Goal: Task Accomplishment & Management: Manage account settings

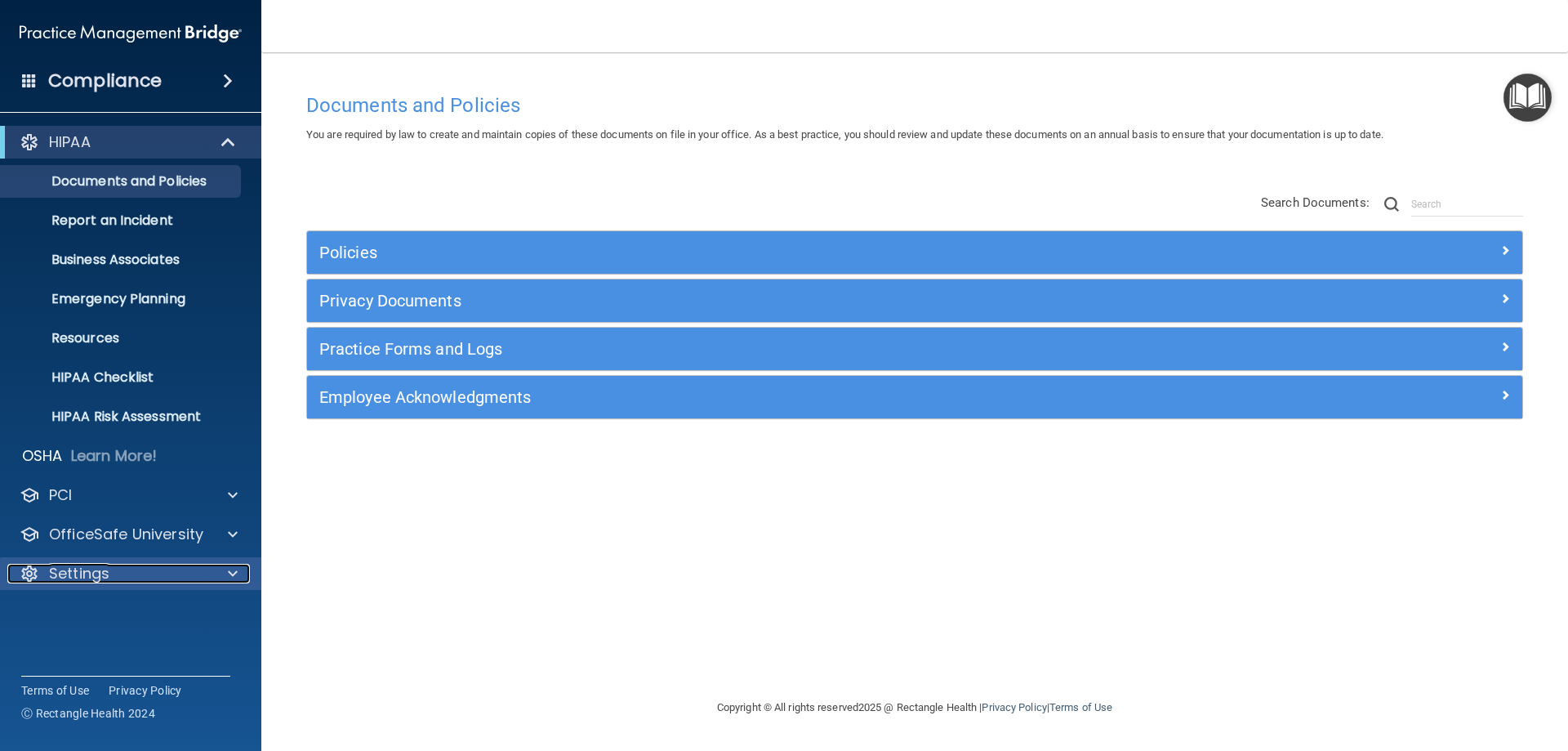
click at [236, 580] on span at bounding box center [233, 573] width 10 height 19
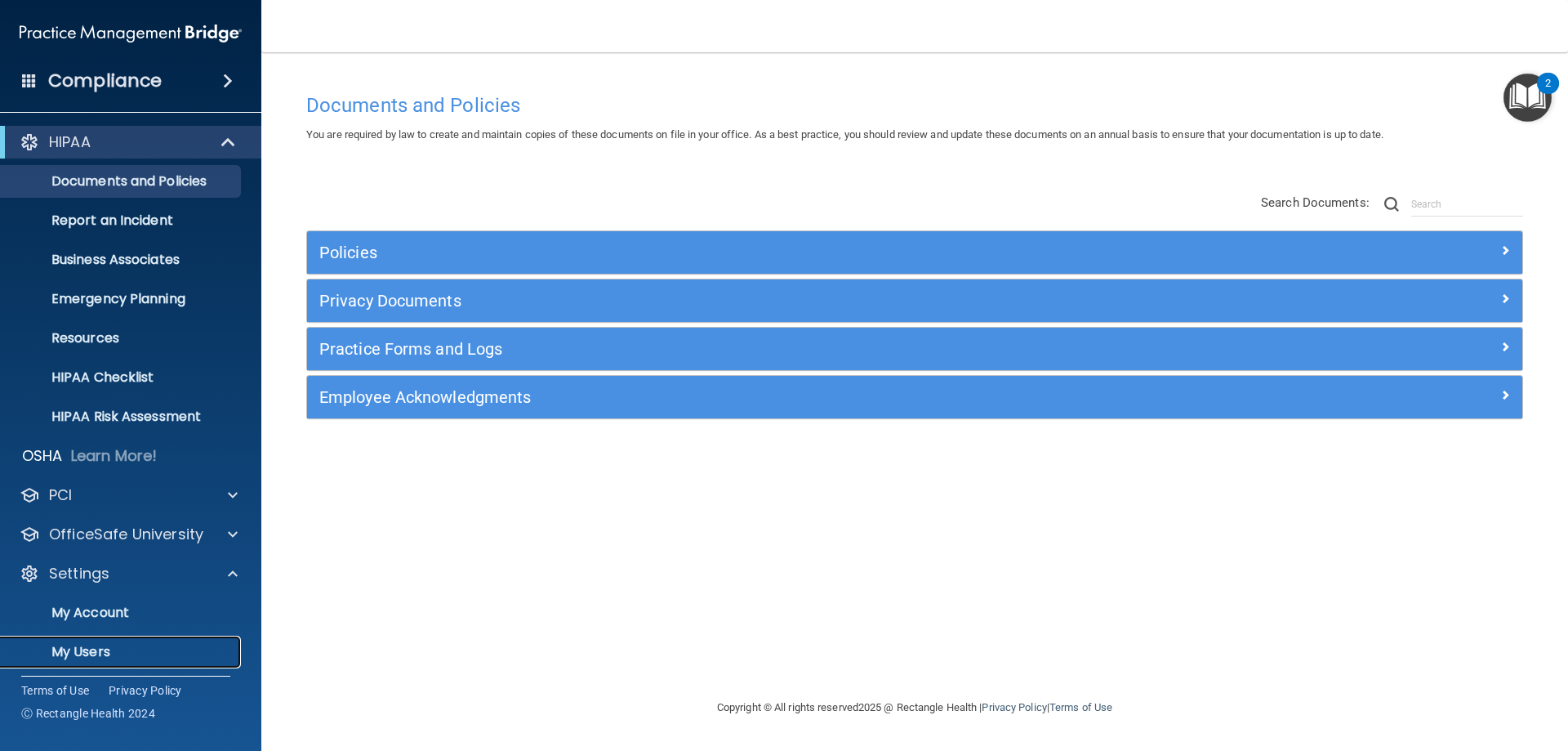
click at [90, 658] on p "My Users" at bounding box center [121, 652] width 223 height 17
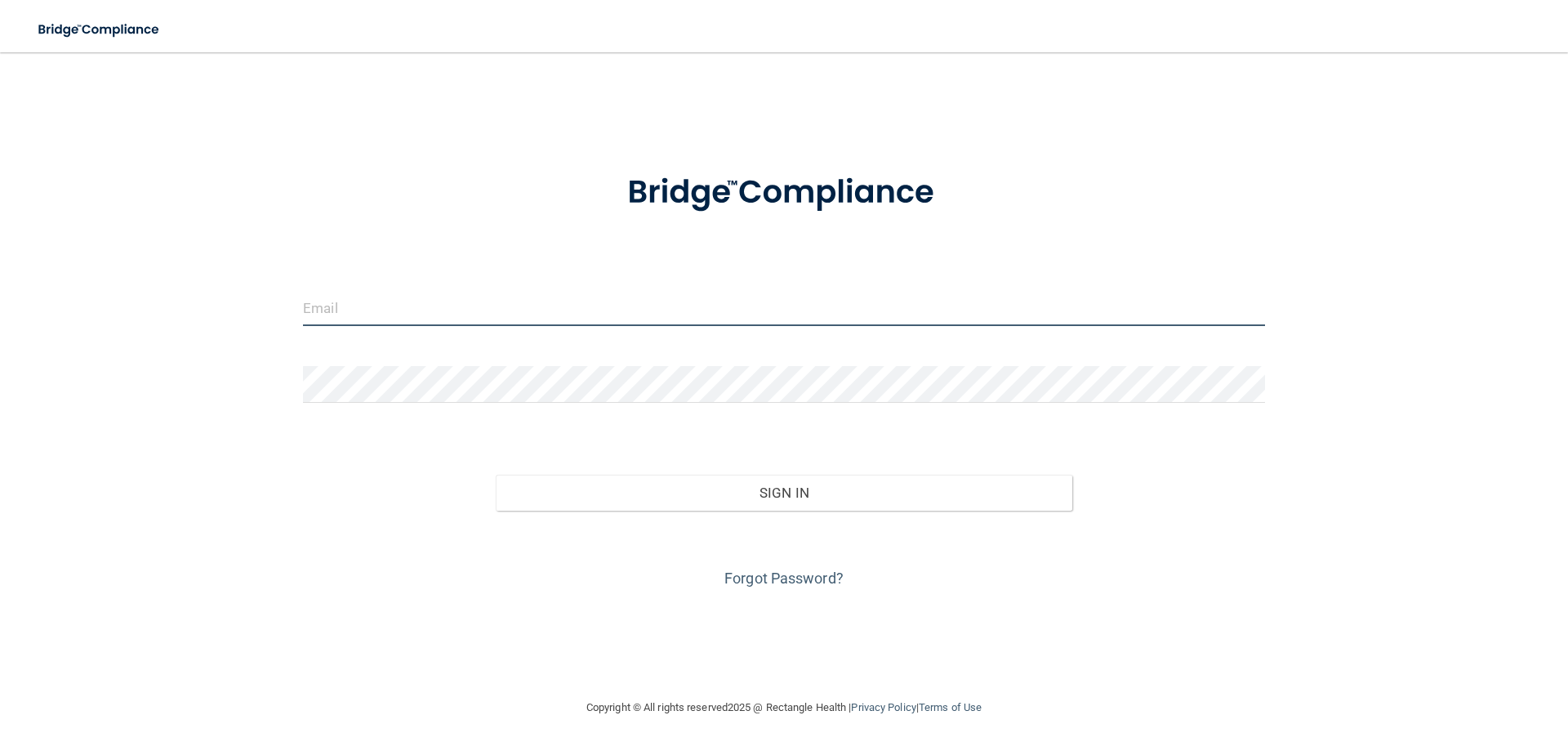
type input "[EMAIL_ADDRESS][DOMAIN_NAME]"
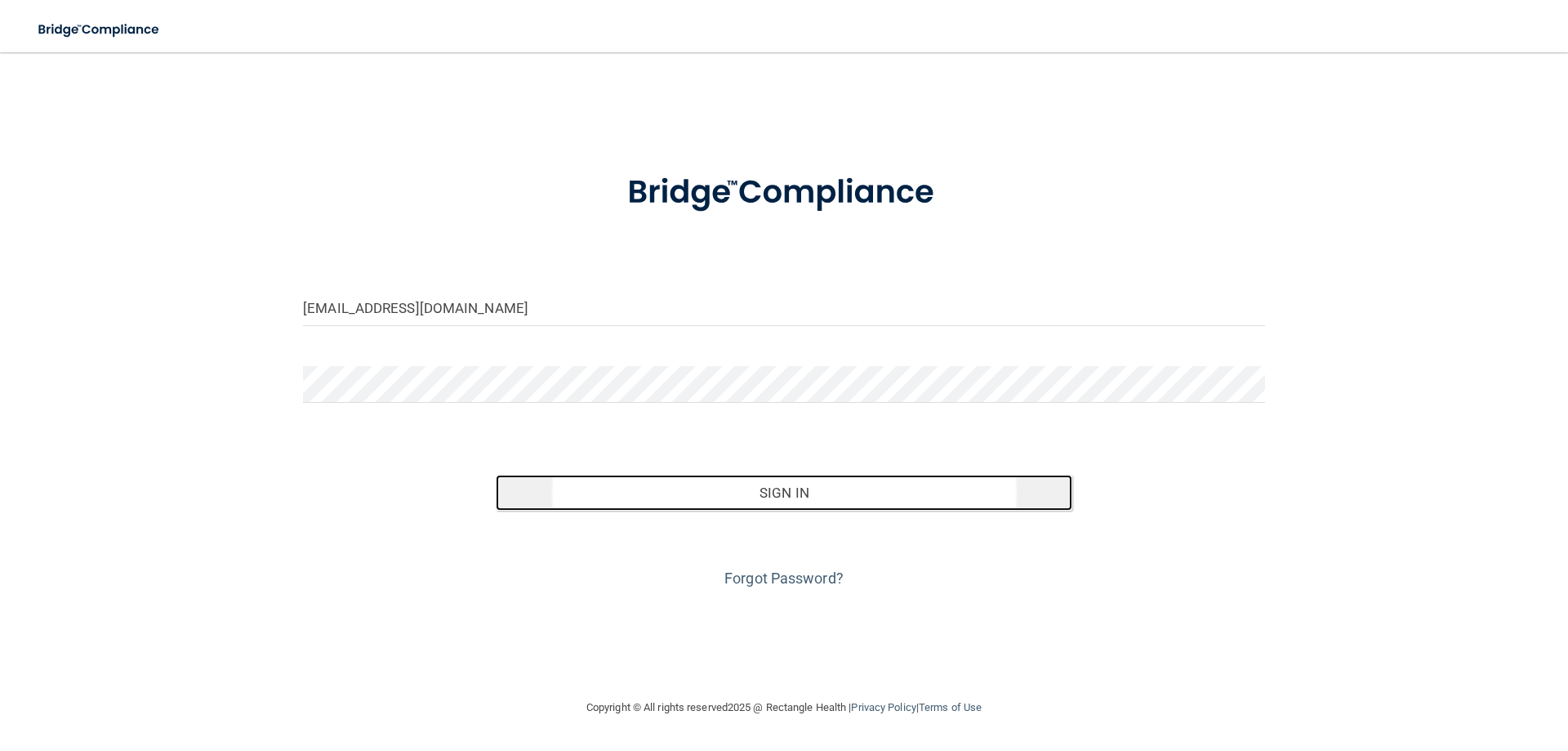
click at [818, 484] on button "Sign In" at bounding box center [784, 492] width 577 height 36
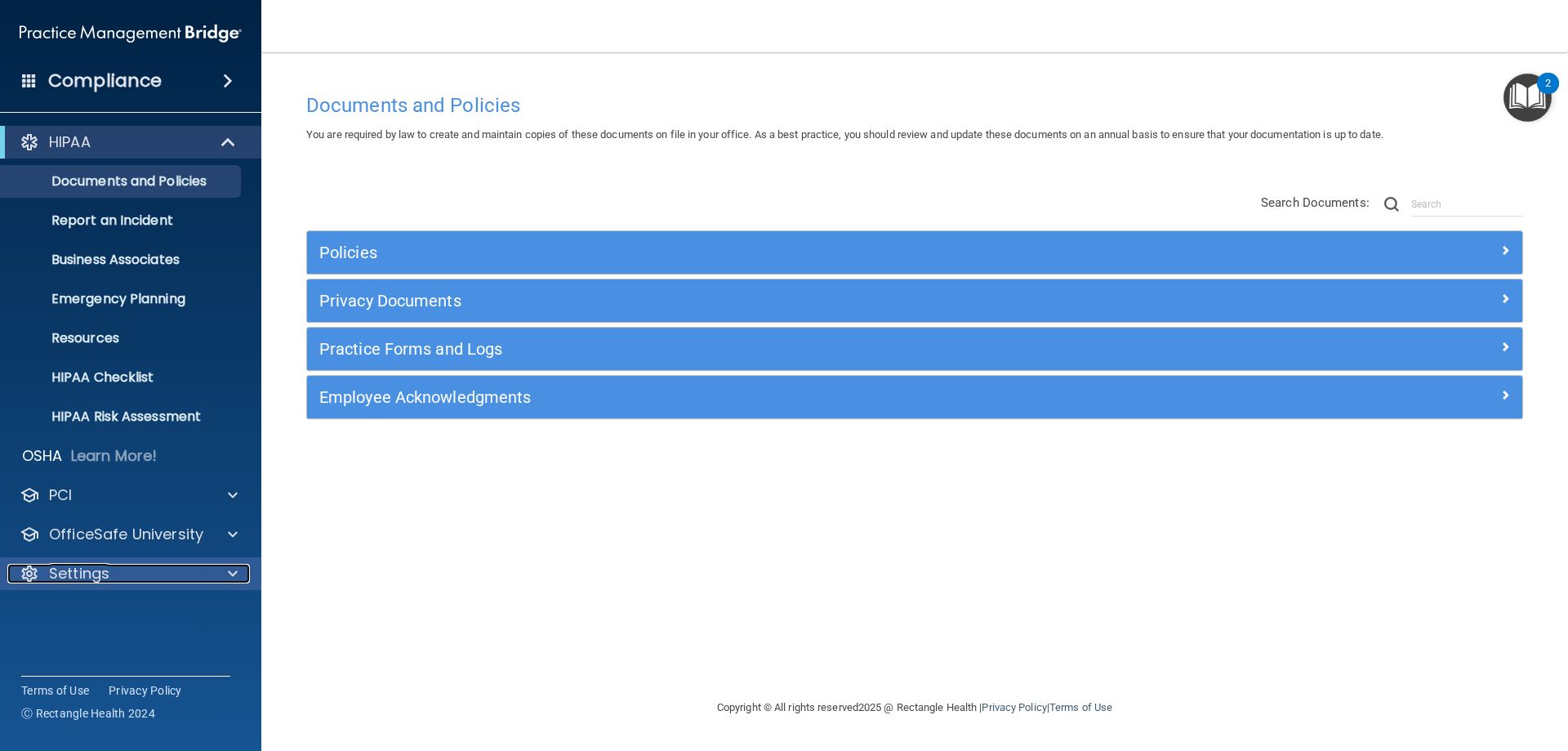
click at [235, 575] on span at bounding box center [233, 573] width 10 height 19
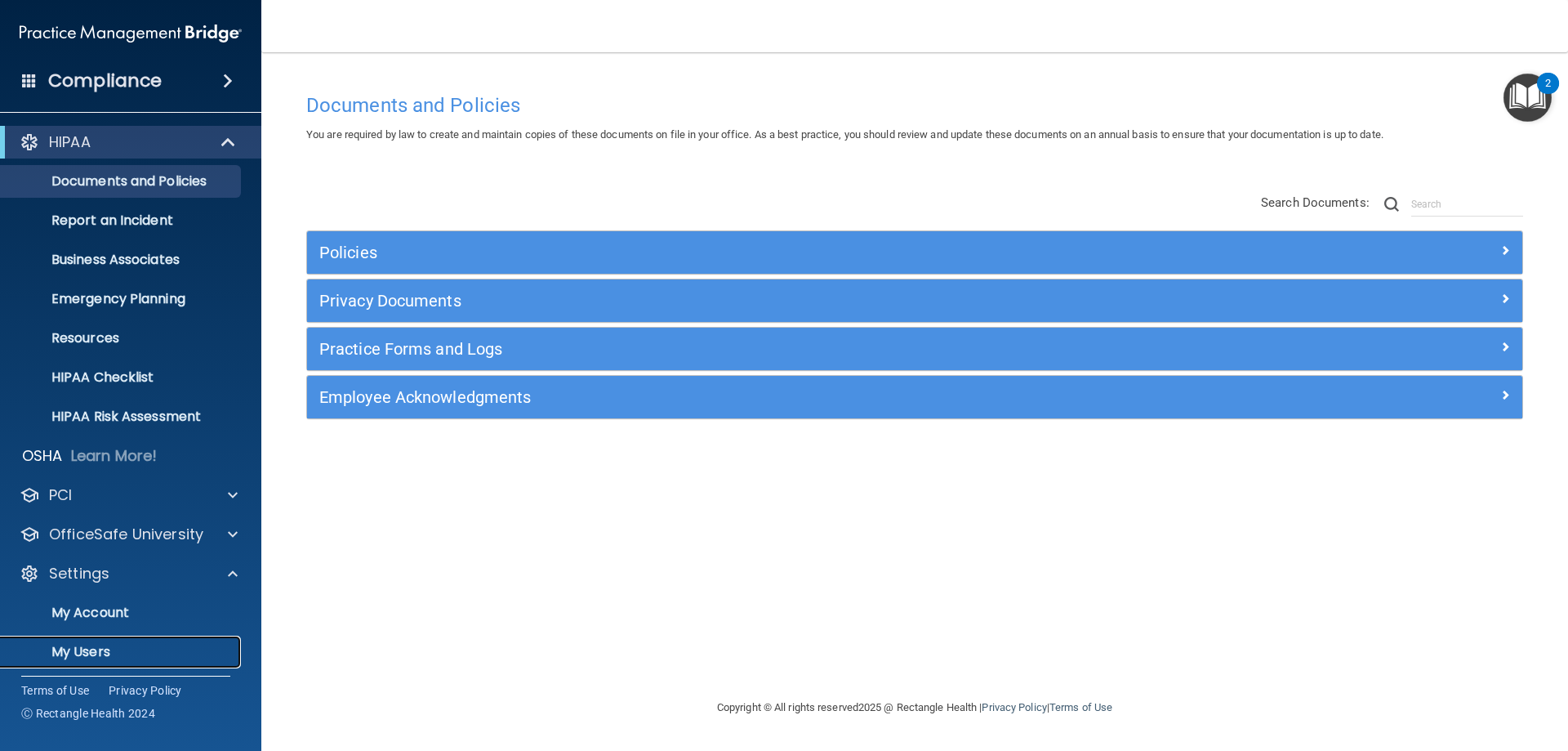
click at [67, 654] on p "My Users" at bounding box center [121, 652] width 223 height 17
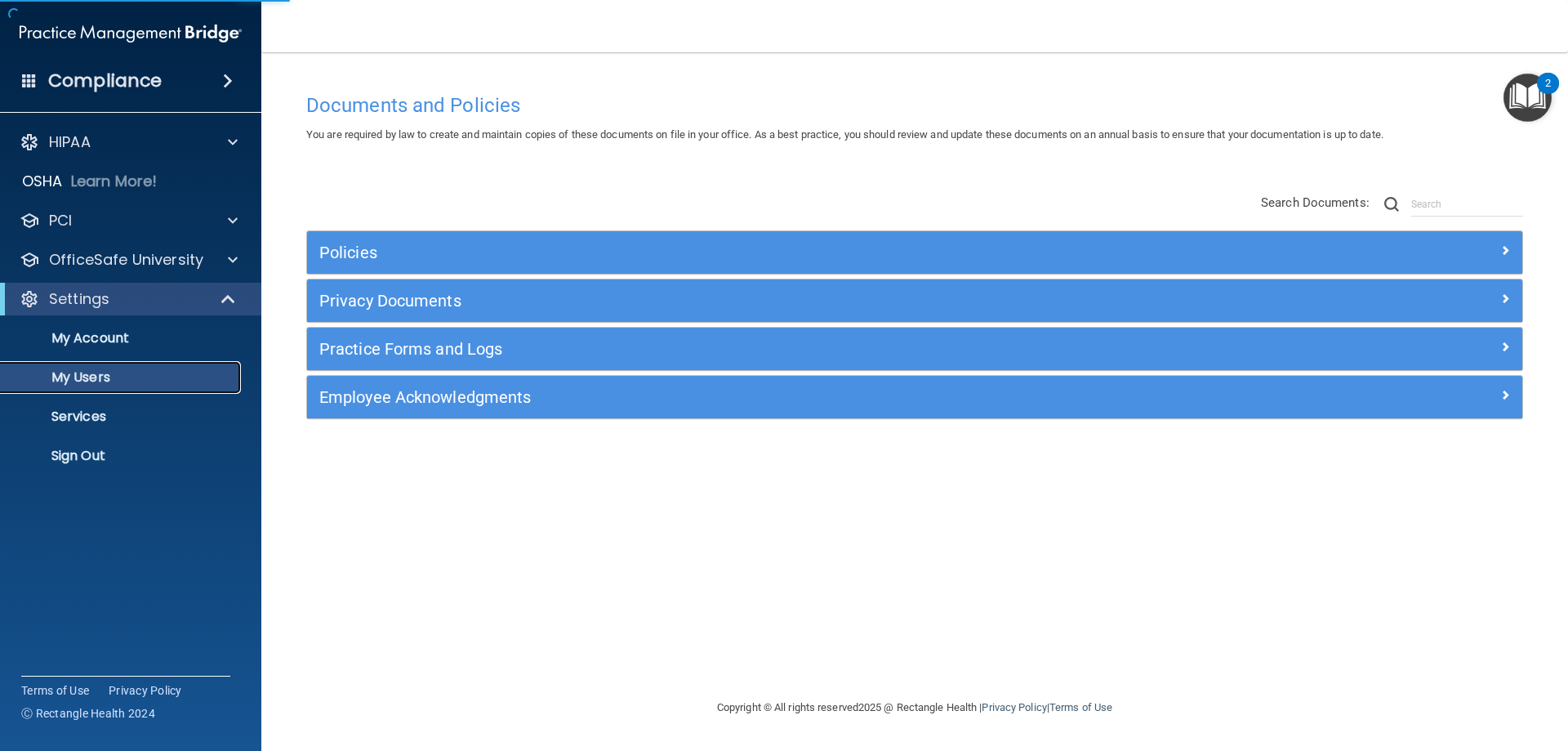
select select "20"
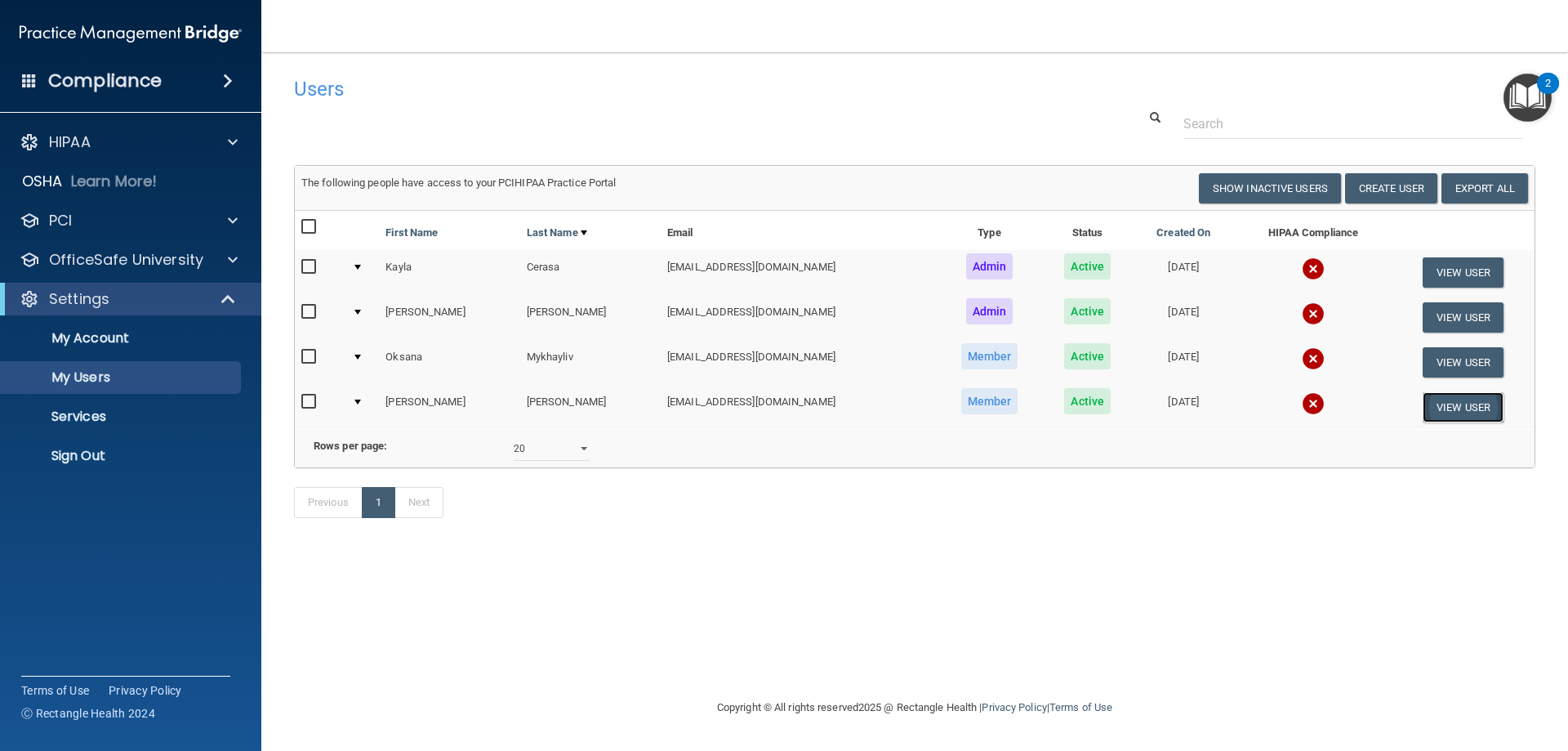
click at [1458, 406] on button "View User" at bounding box center [1464, 407] width 81 height 30
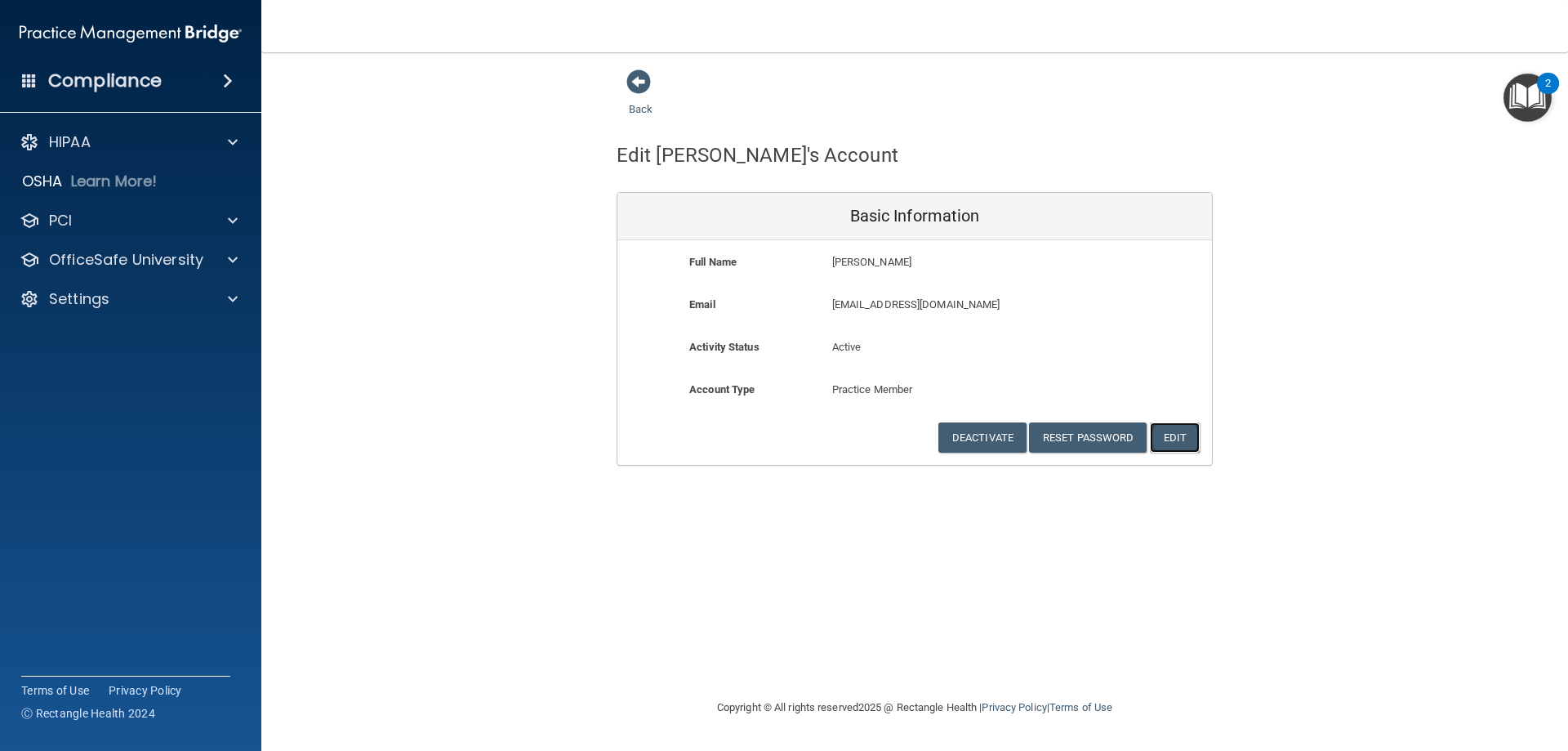
click at [1167, 444] on button "Edit" at bounding box center [1175, 437] width 50 height 30
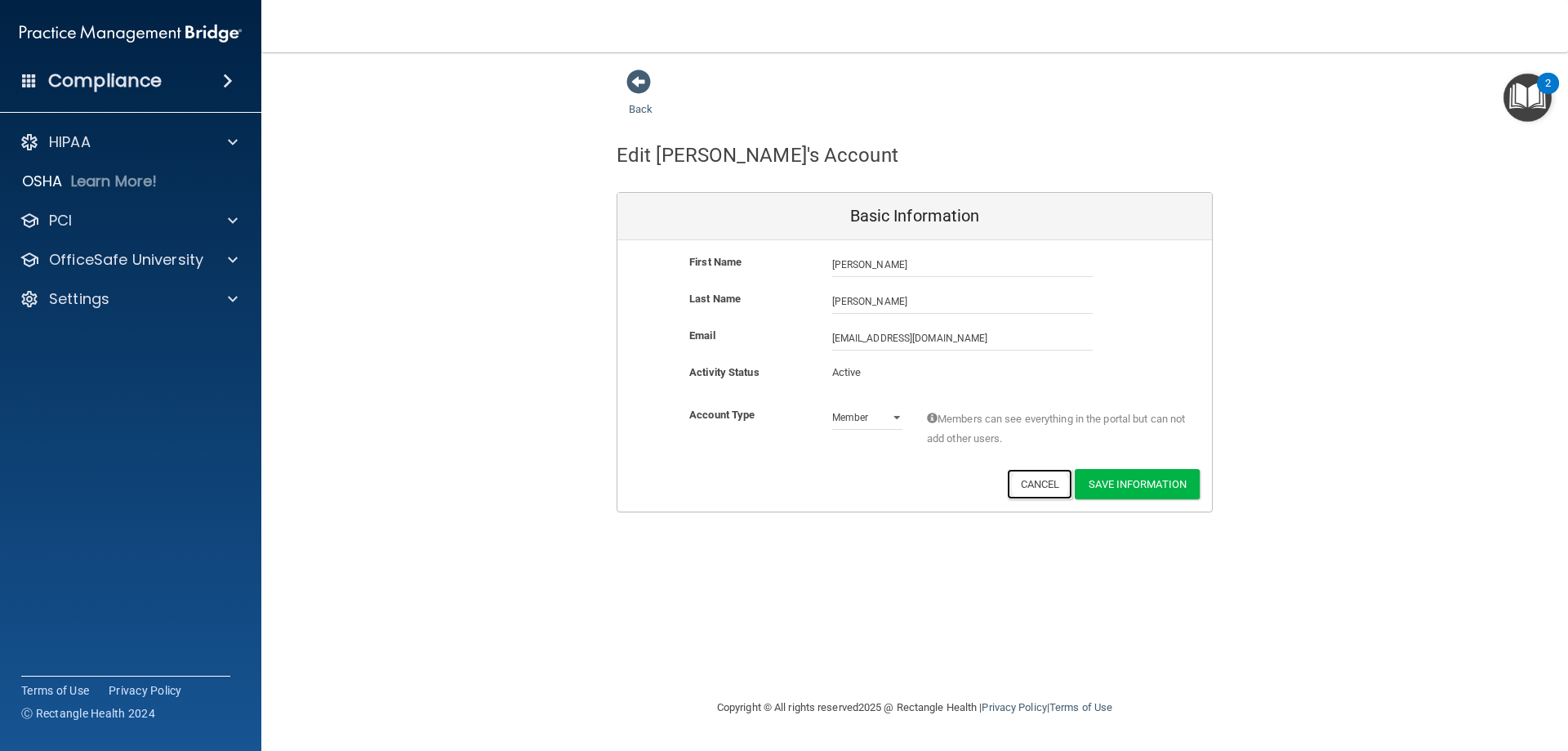
click at [1030, 485] on button "Cancel" at bounding box center [1041, 484] width 66 height 30
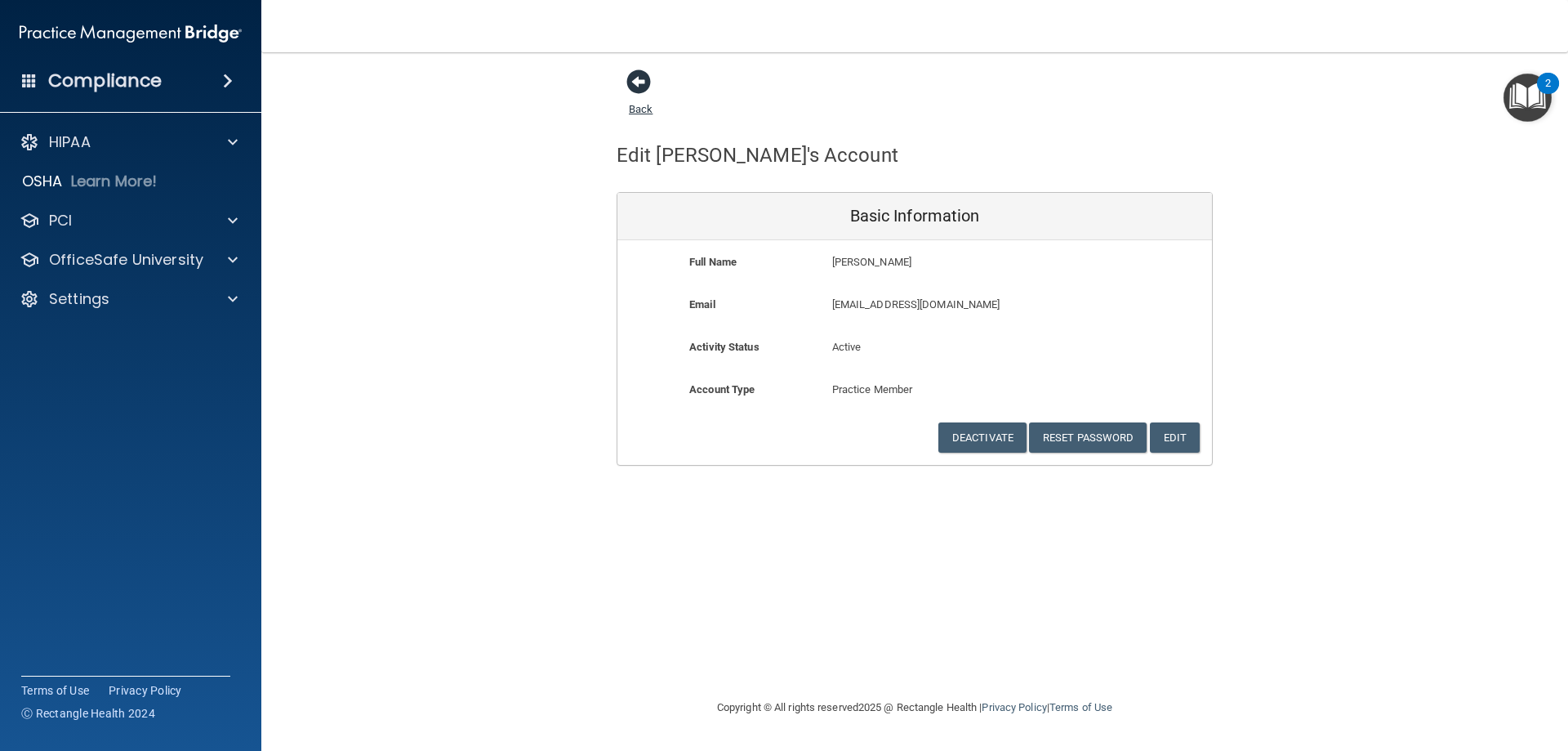
click at [634, 84] on span at bounding box center [638, 81] width 25 height 25
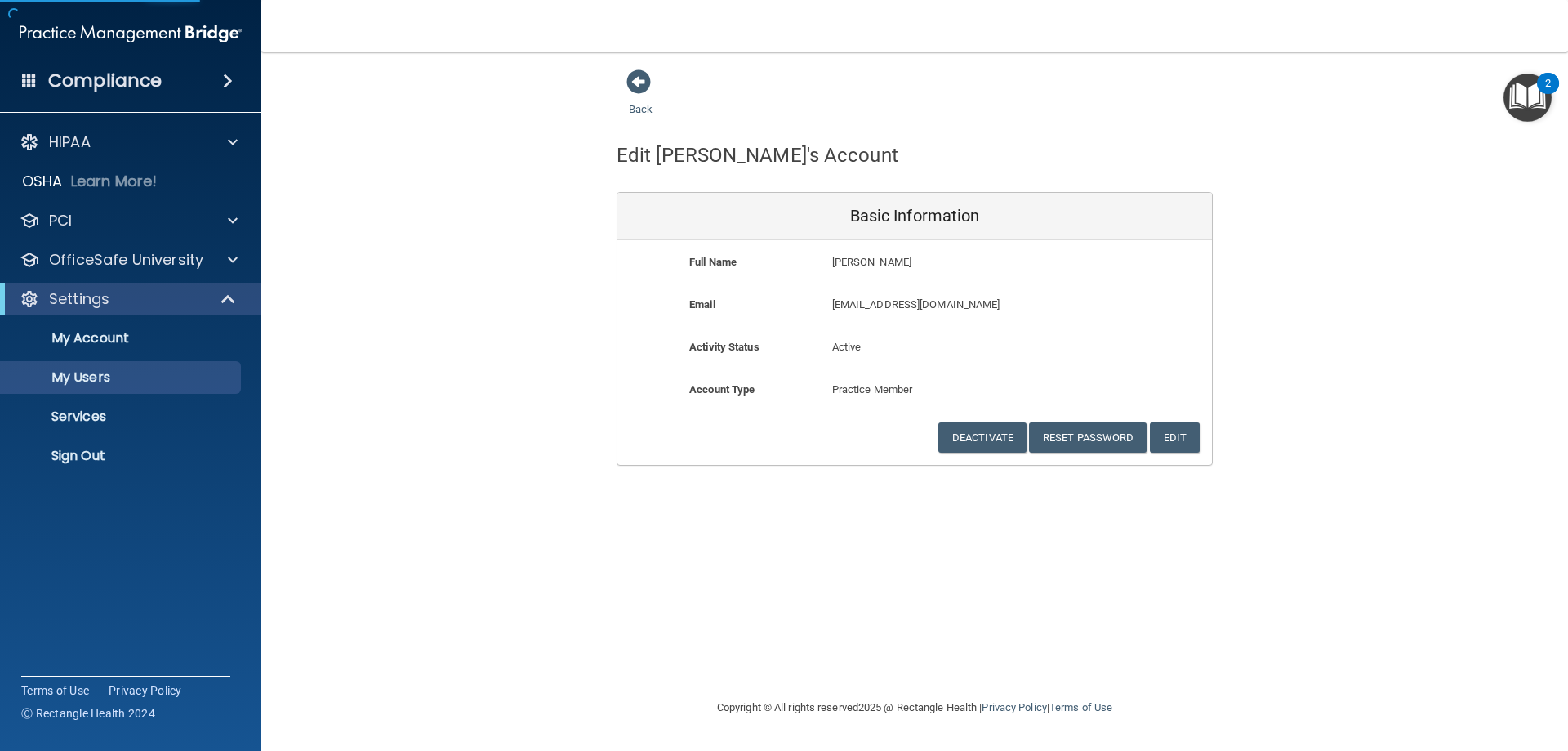
select select "20"
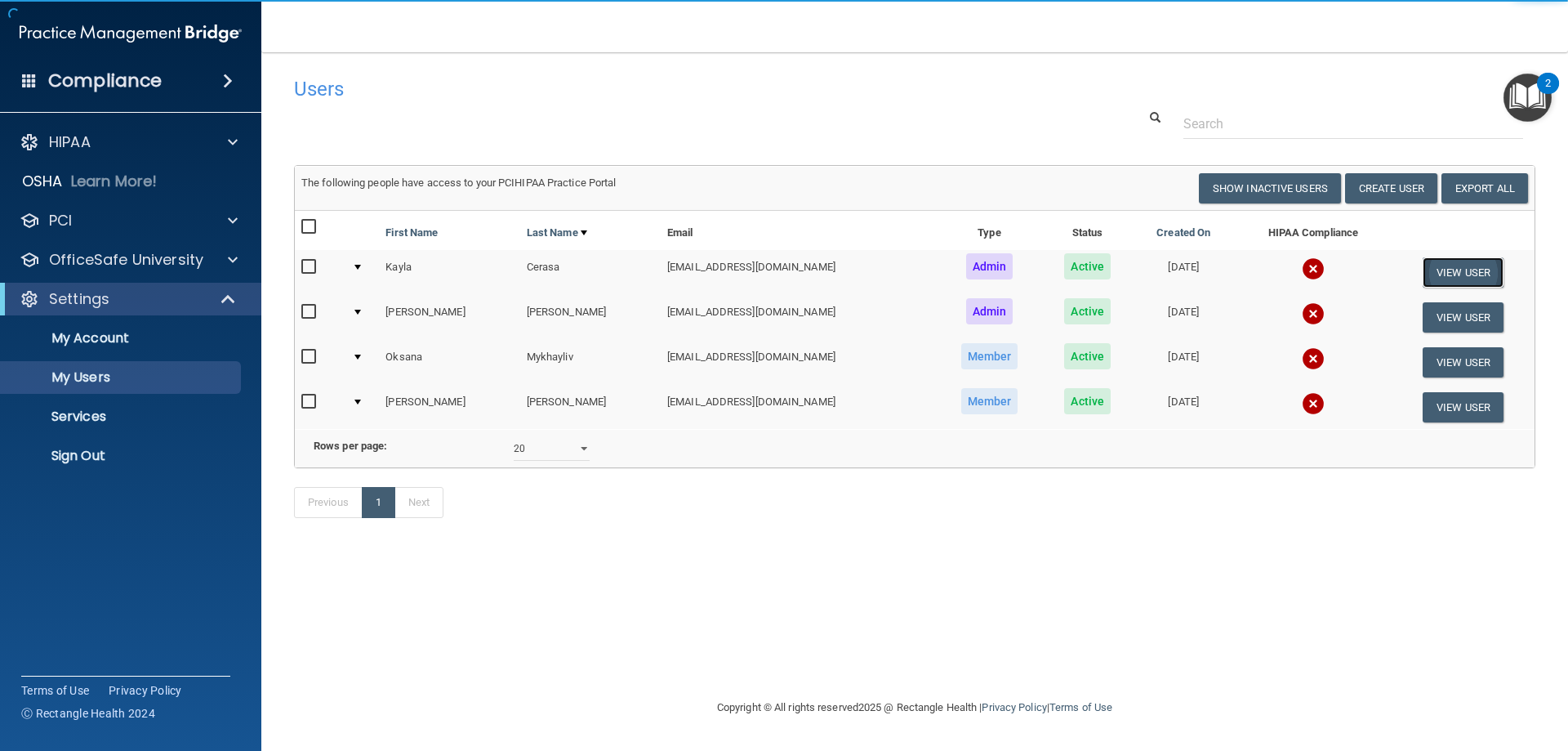
click at [1443, 268] on button "View User" at bounding box center [1464, 273] width 81 height 30
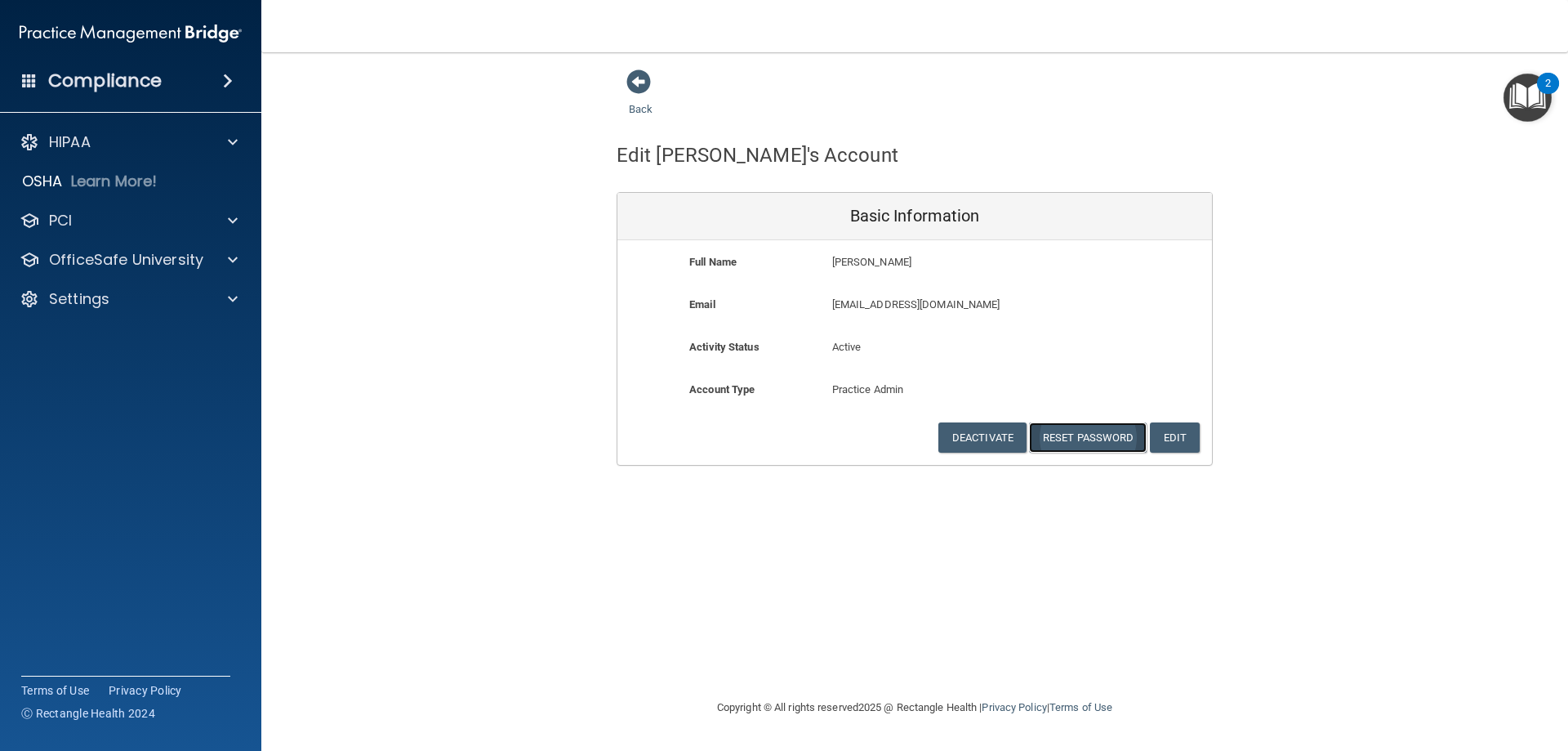
click at [1111, 436] on button "Reset Password" at bounding box center [1087, 437] width 117 height 30
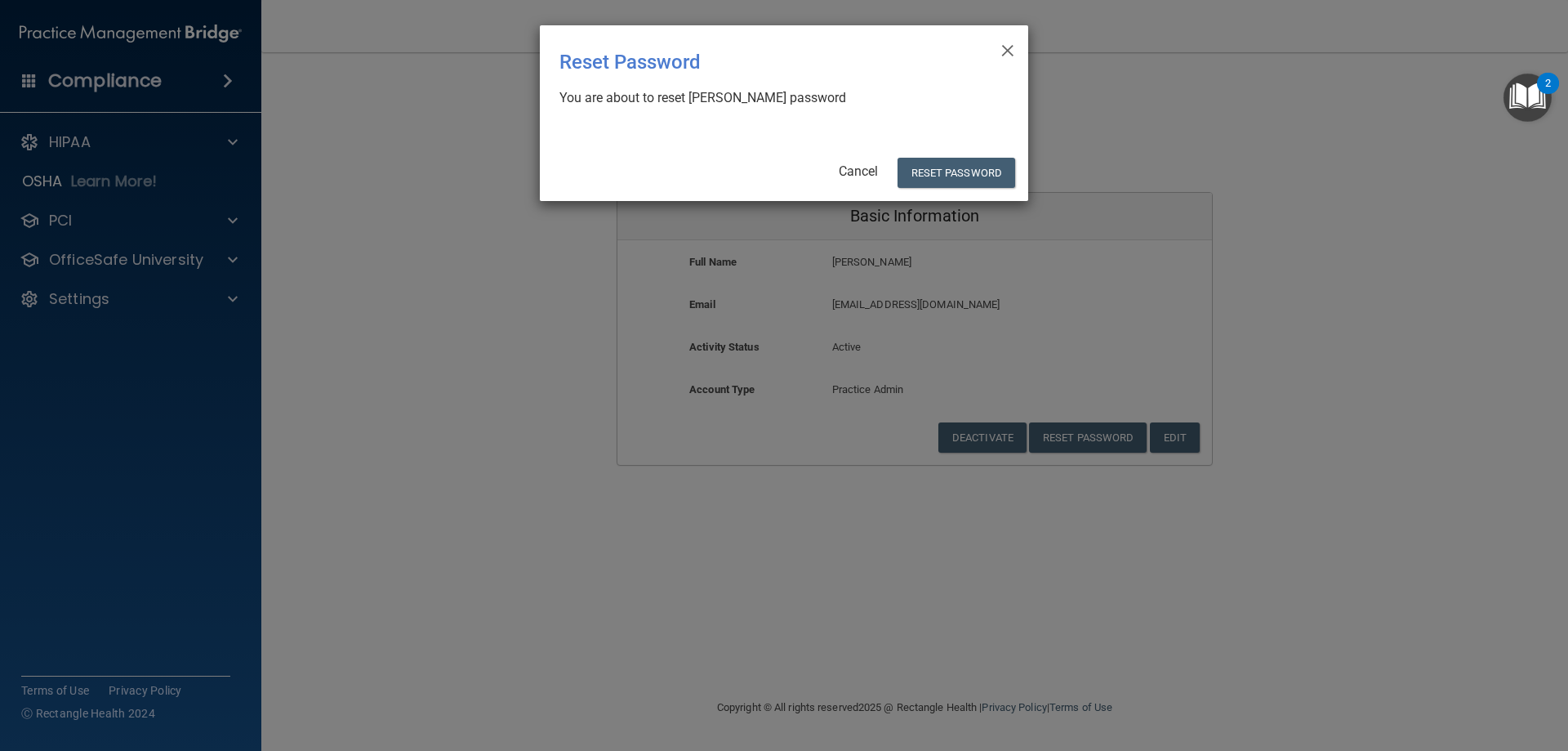
click at [861, 163] on div "Cancel Reset Password" at bounding box center [781, 173] width 468 height 30
click at [863, 174] on link "Cancel" at bounding box center [858, 171] width 39 height 16
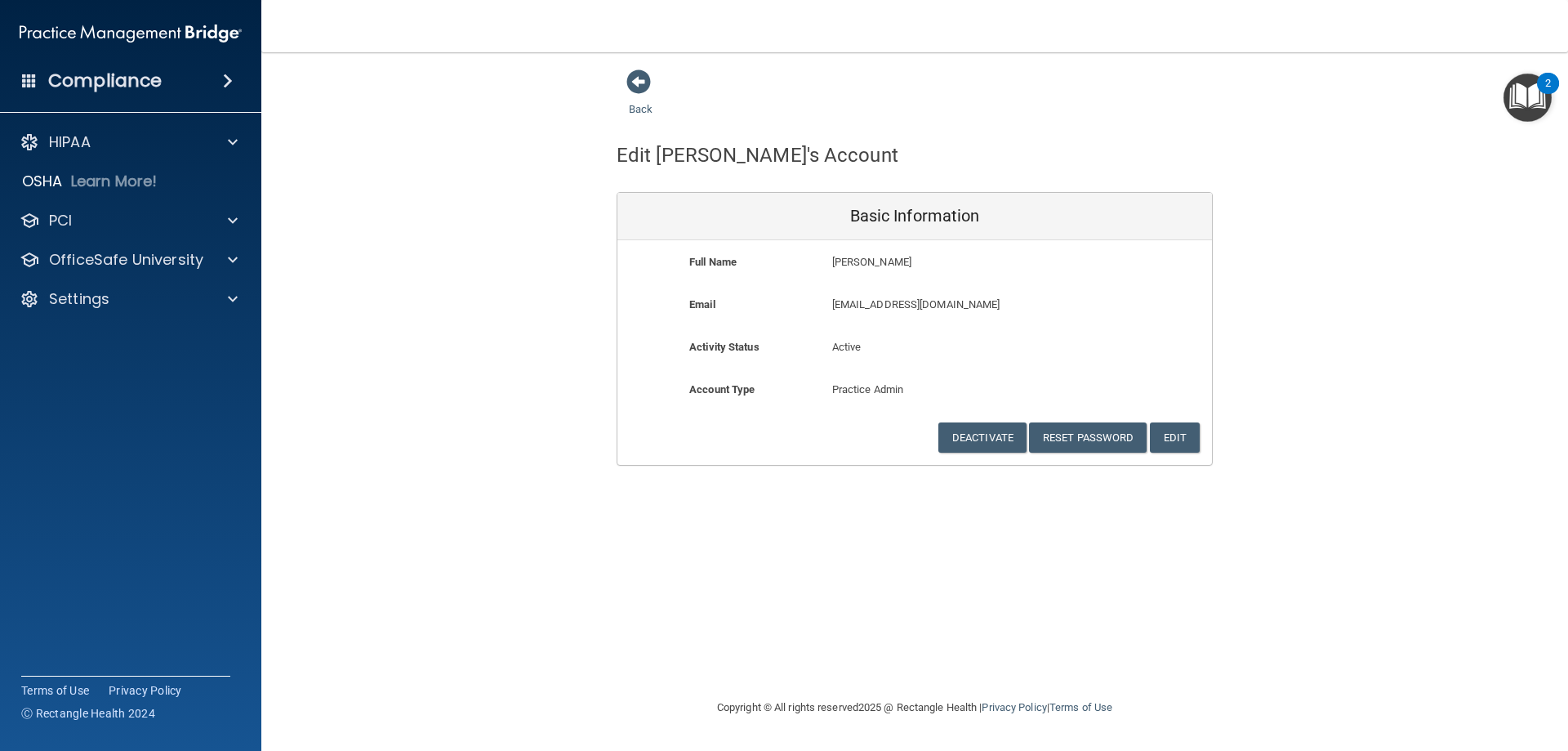
click at [634, 102] on div "Back" at bounding box center [667, 93] width 100 height 51
click at [639, 112] on link "Back" at bounding box center [641, 99] width 24 height 31
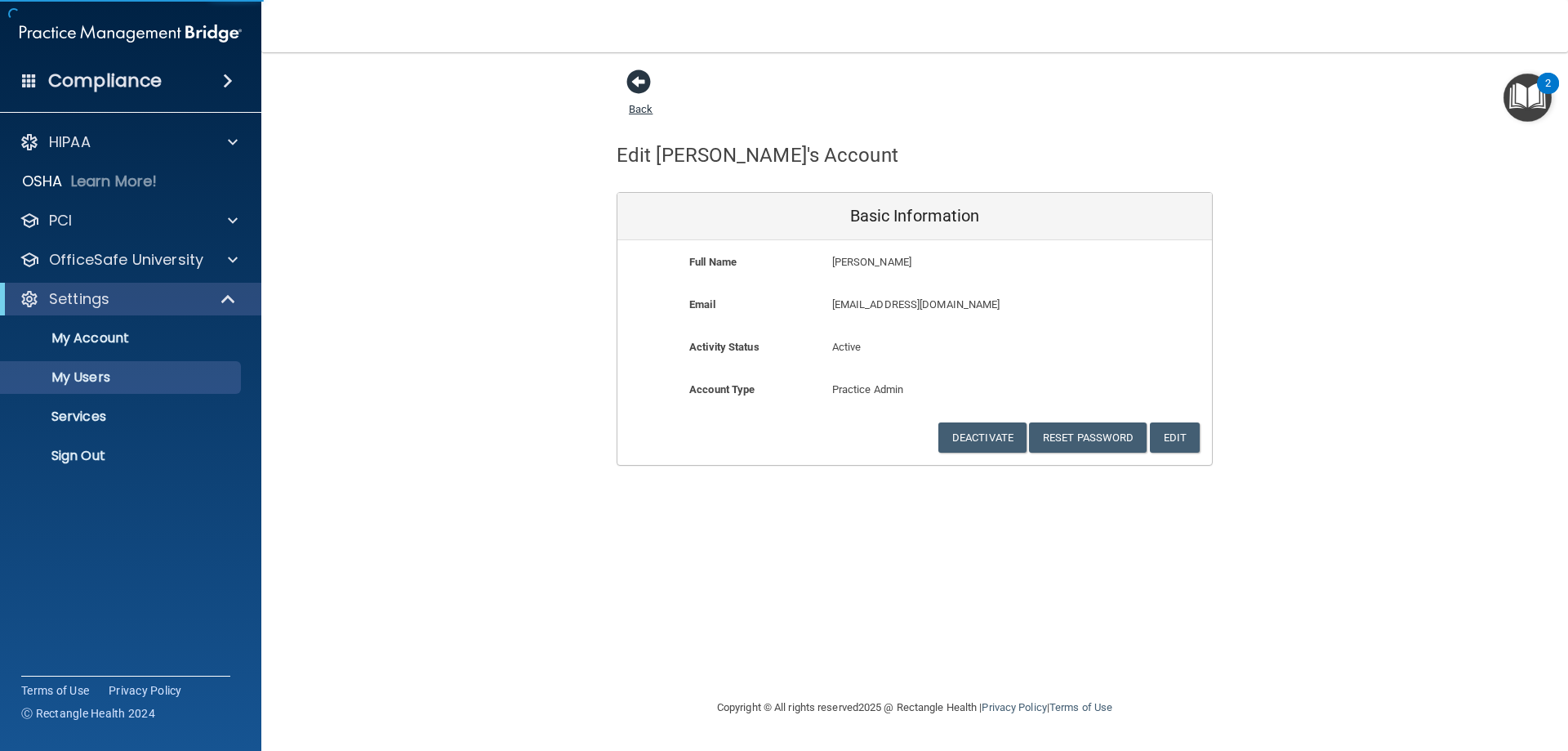
select select "20"
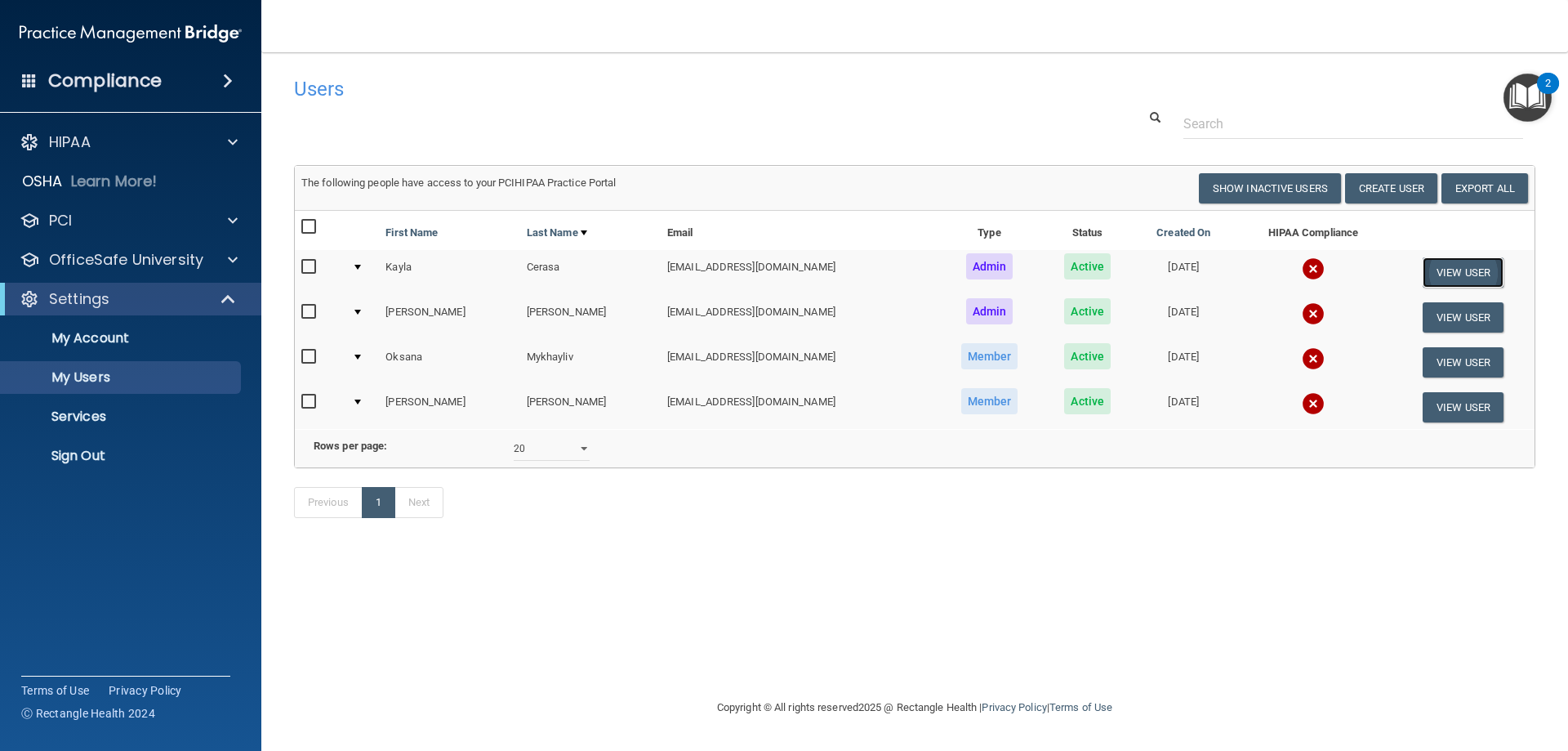
click at [1446, 273] on button "View User" at bounding box center [1464, 273] width 81 height 30
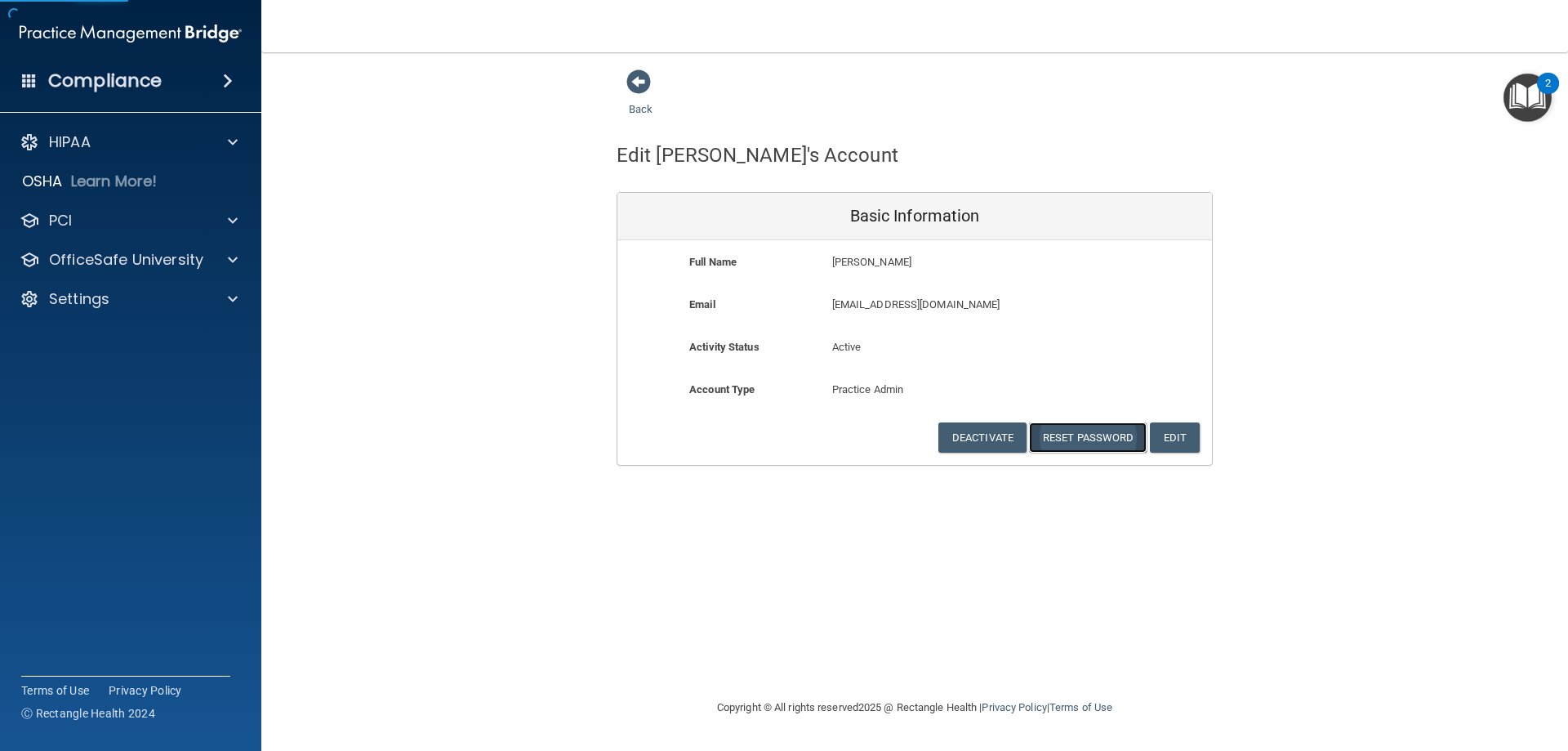
click at [1070, 436] on button "Reset Password" at bounding box center [1087, 437] width 117 height 30
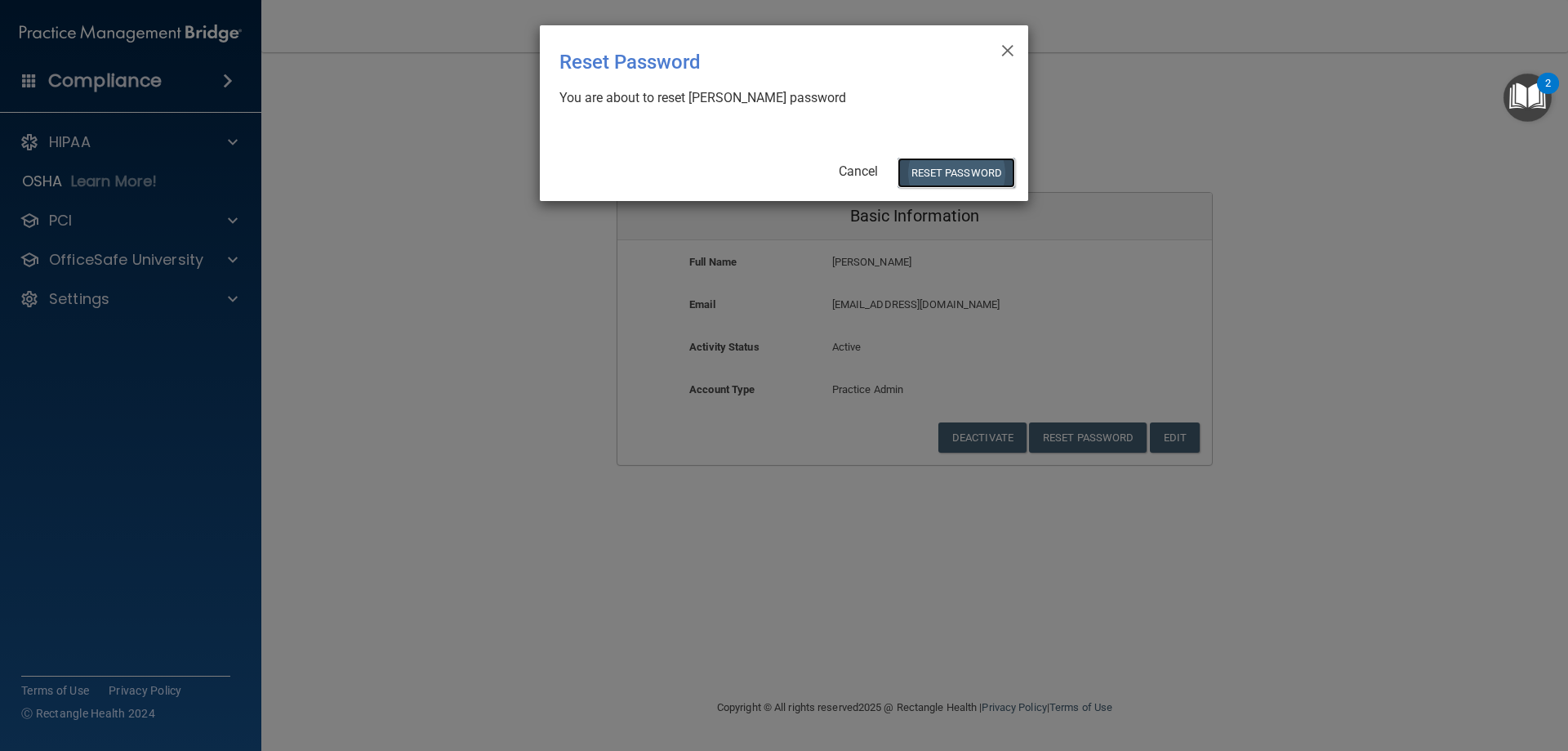
click at [965, 174] on button "Reset Password" at bounding box center [956, 173] width 117 height 30
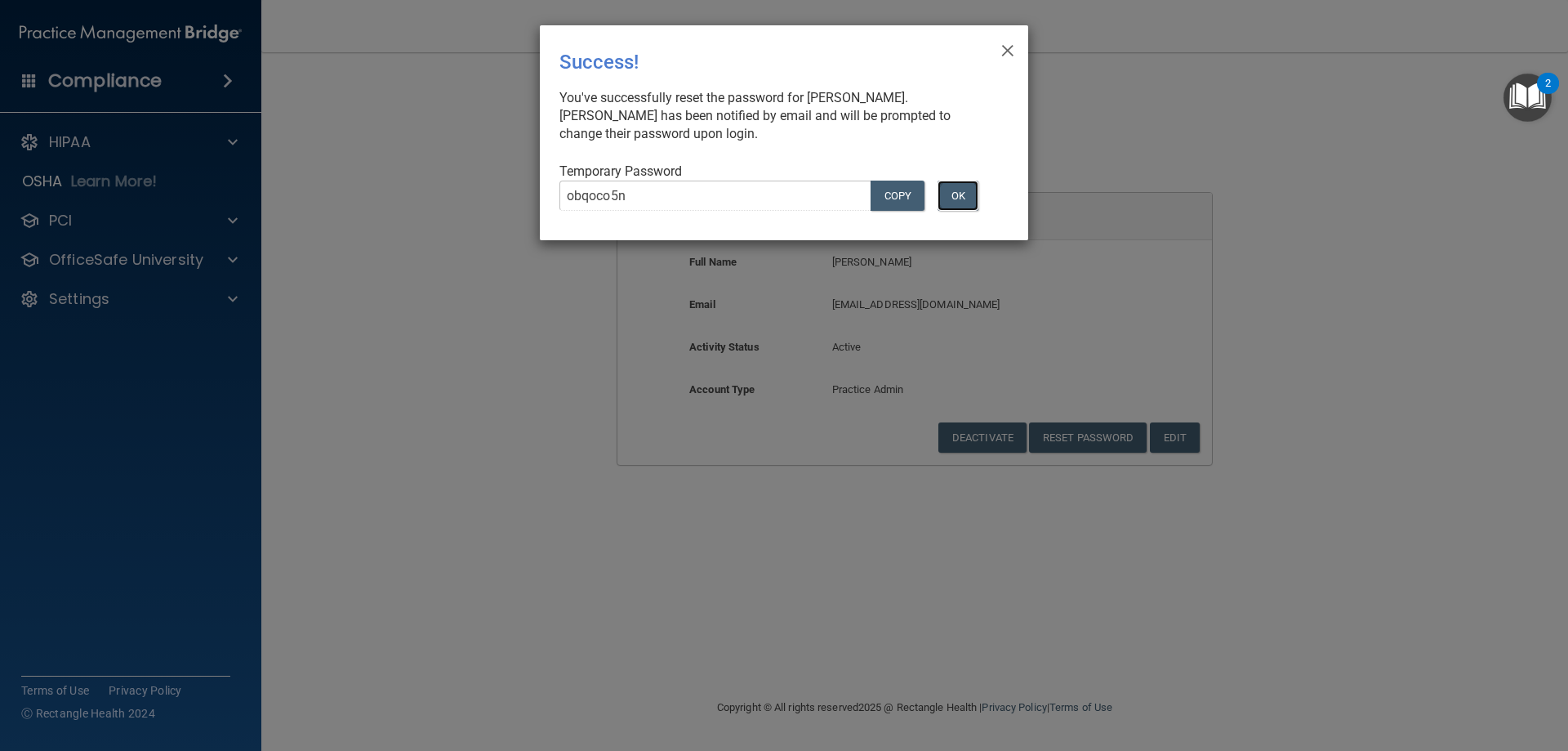
click at [971, 196] on button "OK" at bounding box center [958, 195] width 41 height 30
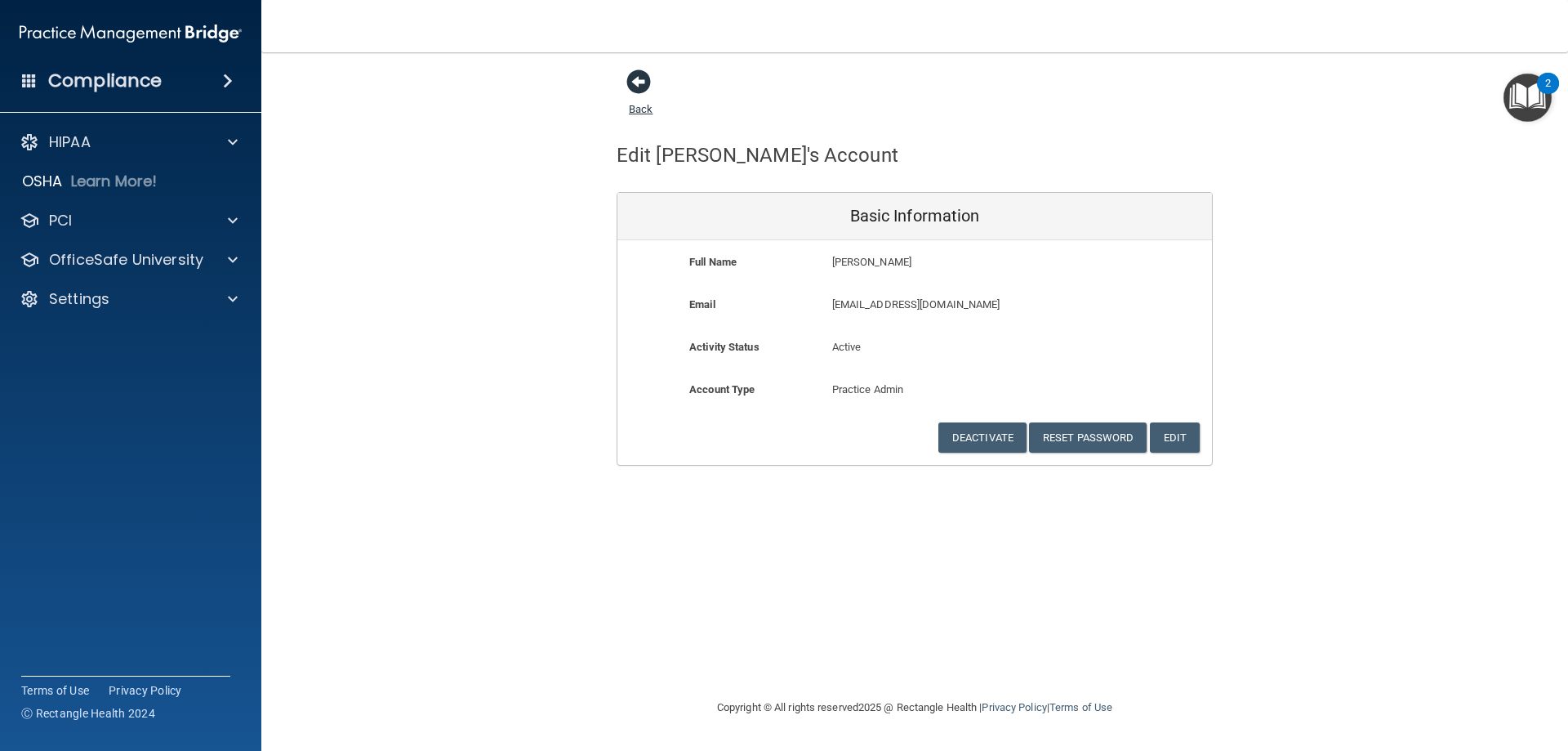
click at [645, 94] on span at bounding box center [638, 81] width 25 height 25
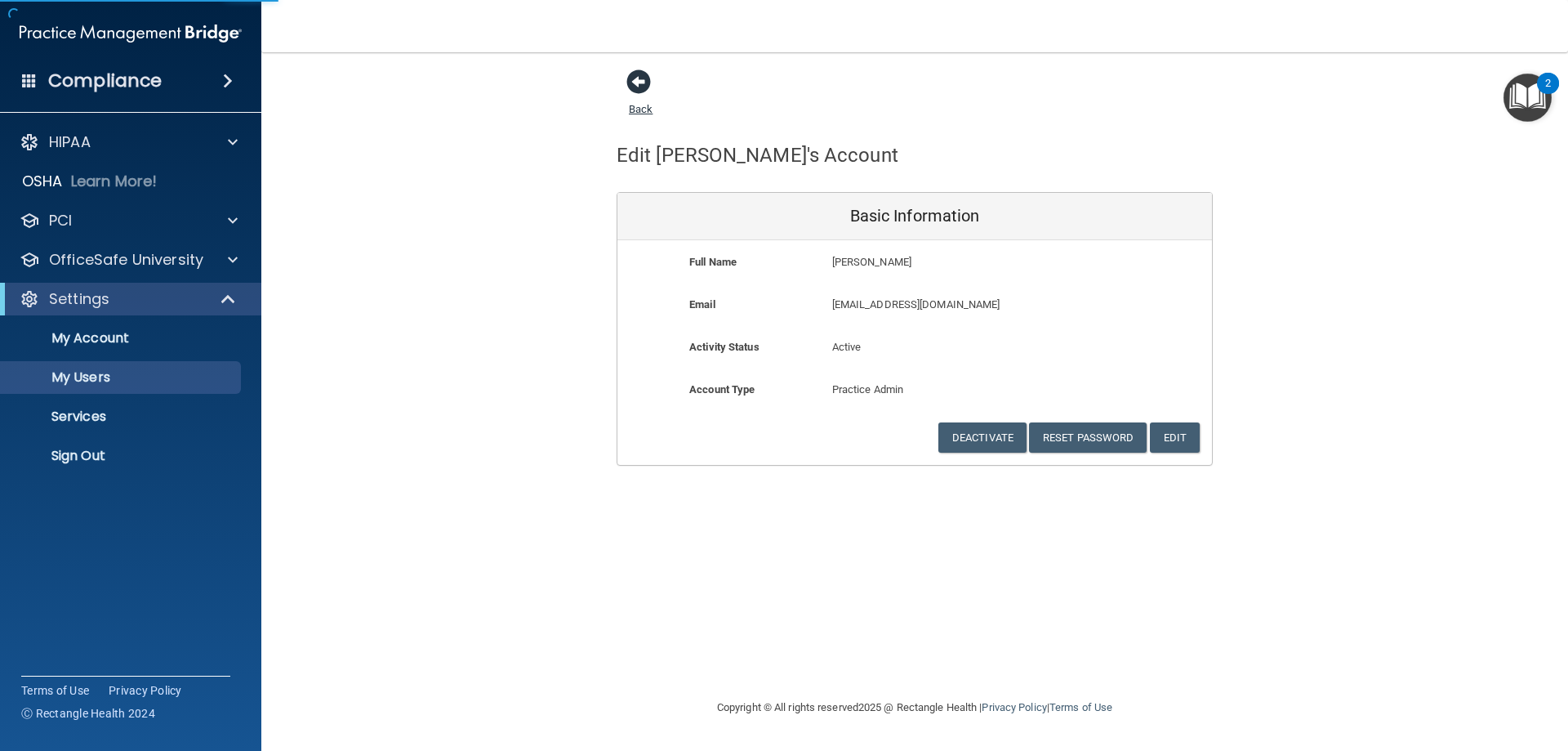
select select "20"
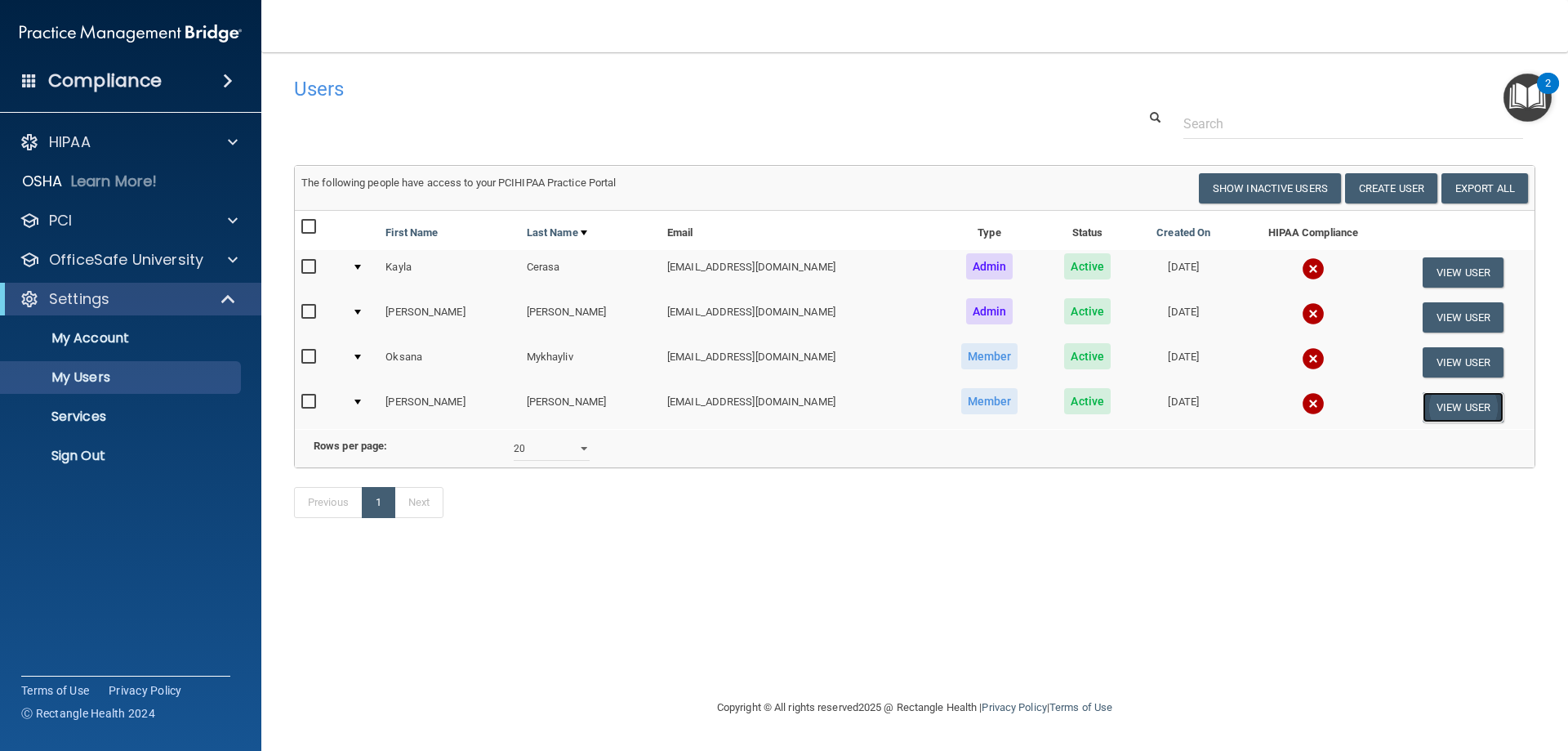
click at [1441, 406] on button "View User" at bounding box center [1464, 407] width 81 height 30
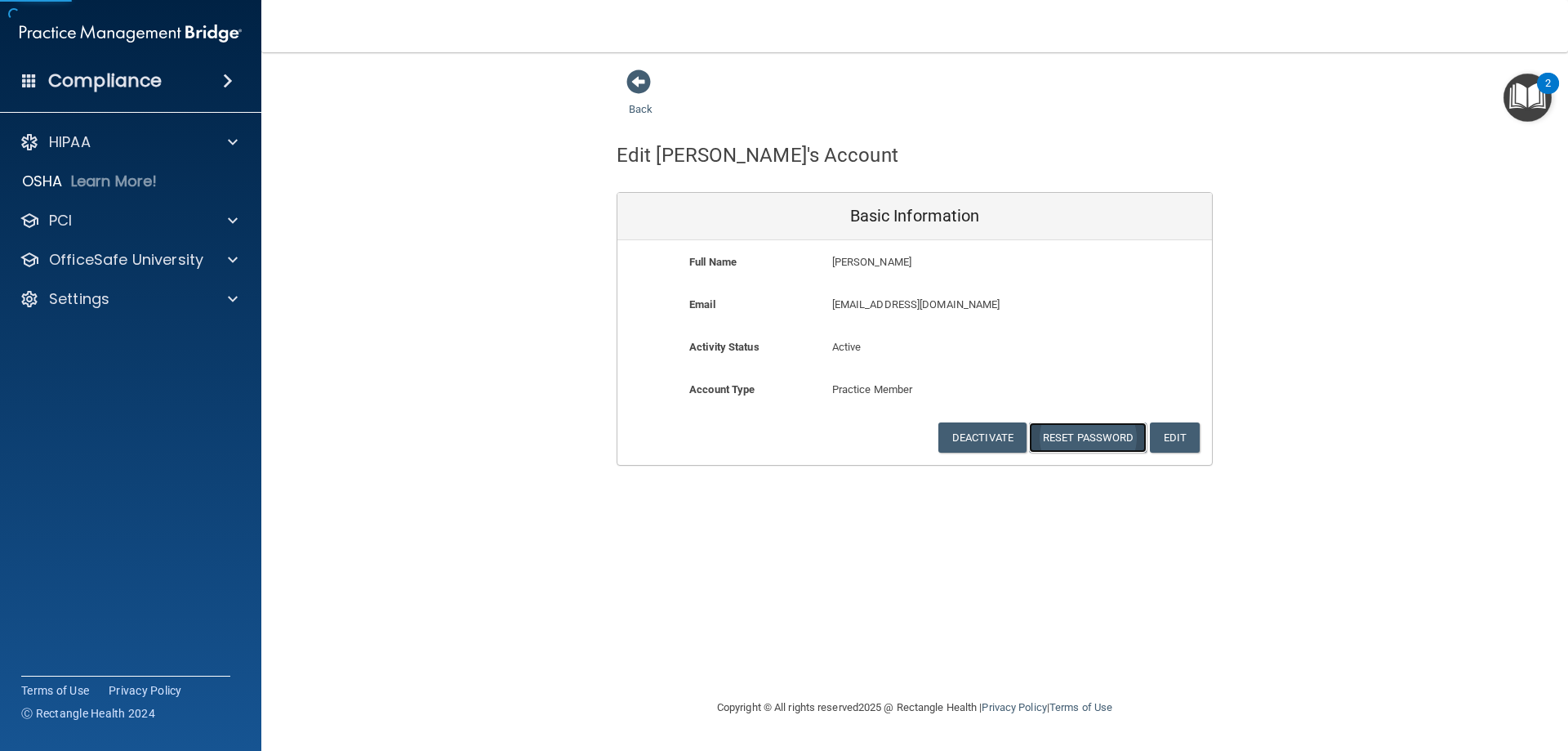
click at [1085, 435] on button "Reset Password" at bounding box center [1087, 437] width 117 height 30
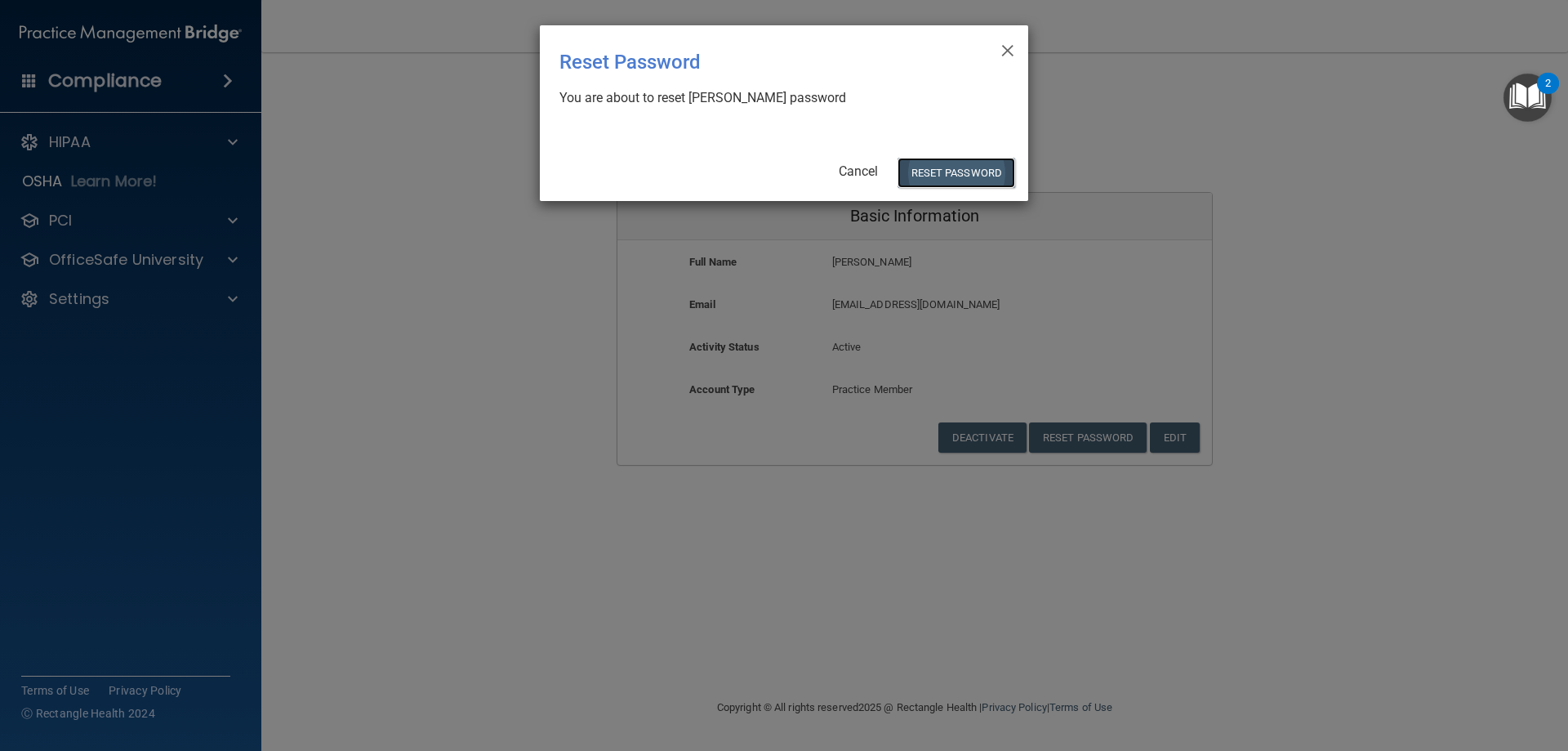
click at [971, 170] on button "Reset Password" at bounding box center [956, 173] width 117 height 30
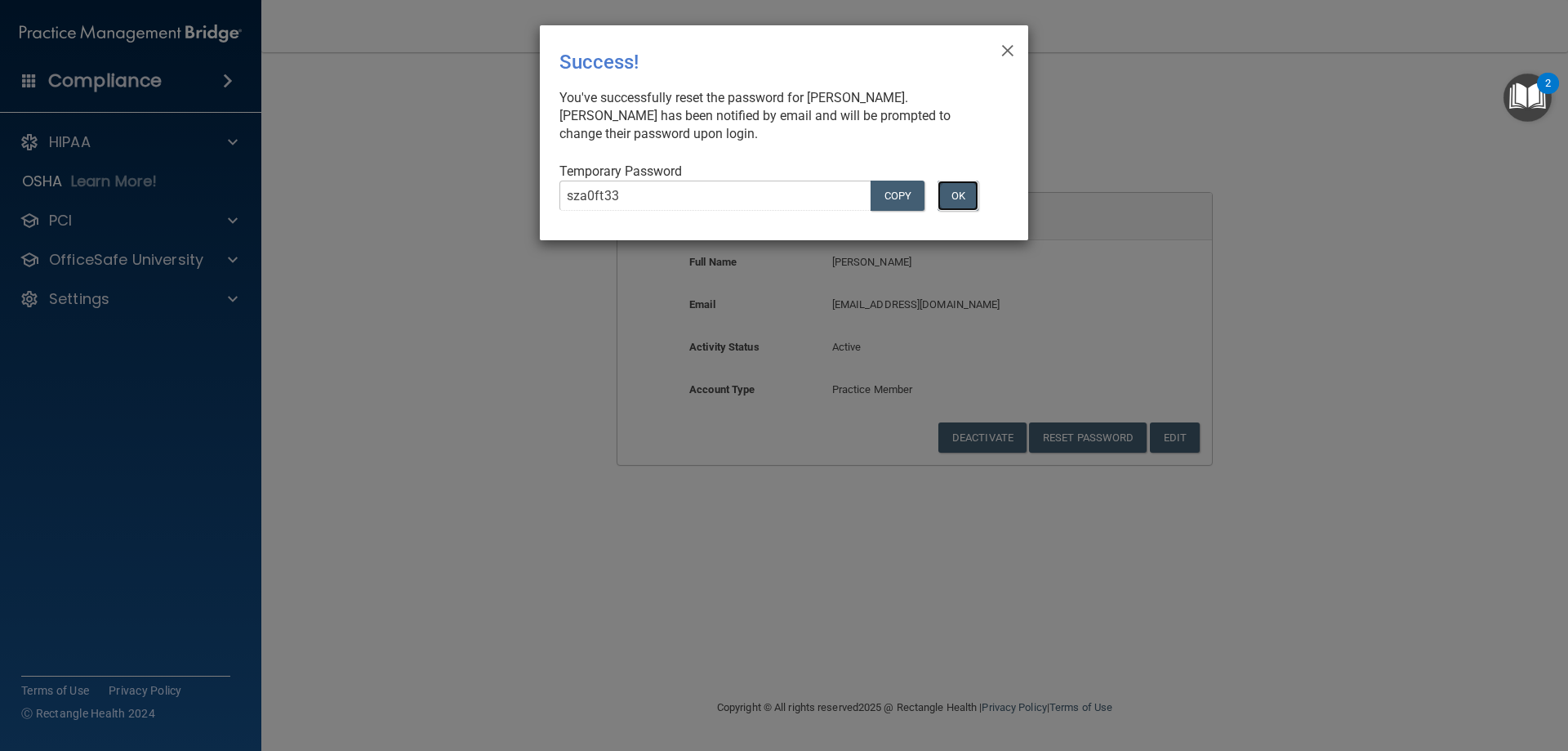
click at [965, 189] on button "OK" at bounding box center [958, 195] width 41 height 30
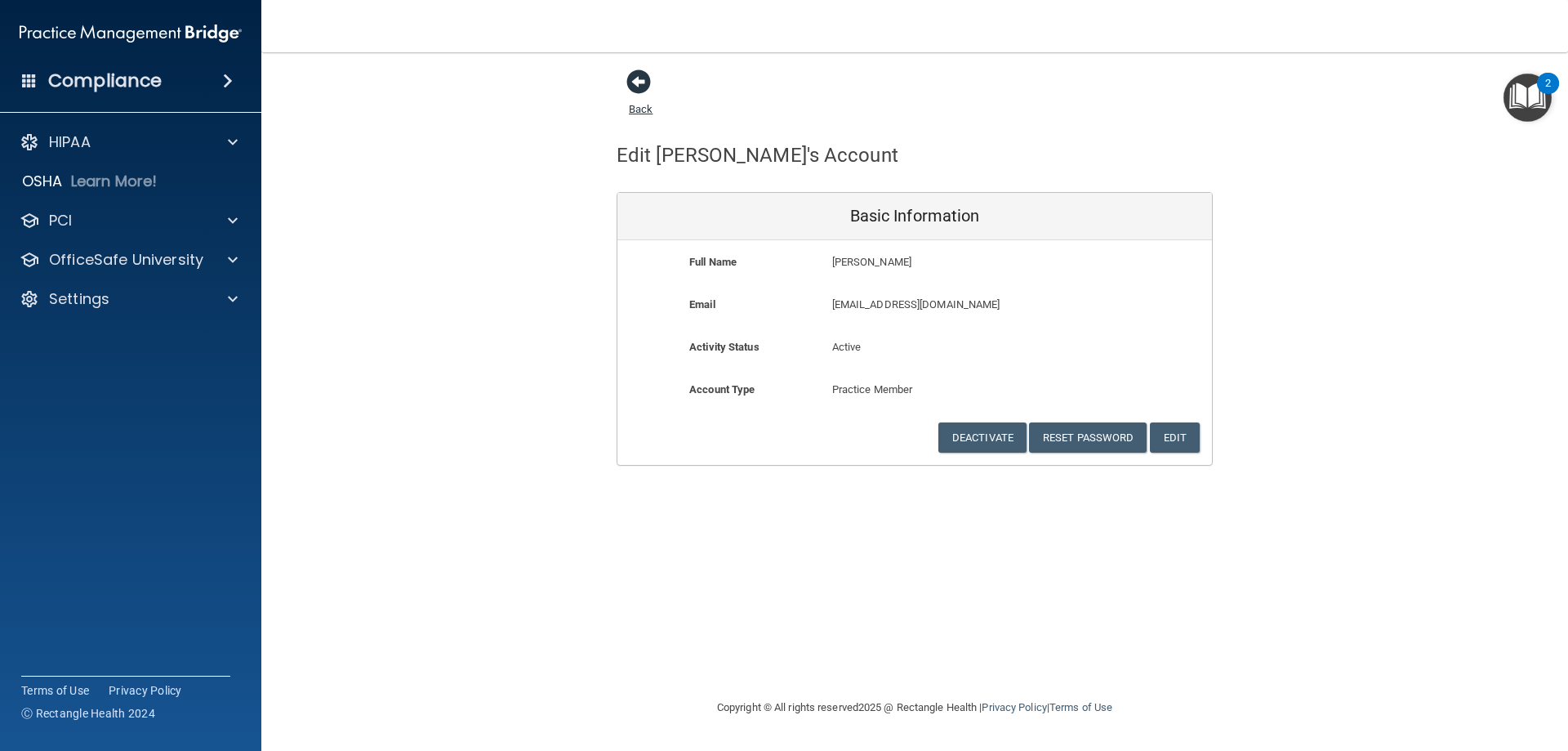
click at [640, 94] on span at bounding box center [638, 81] width 25 height 25
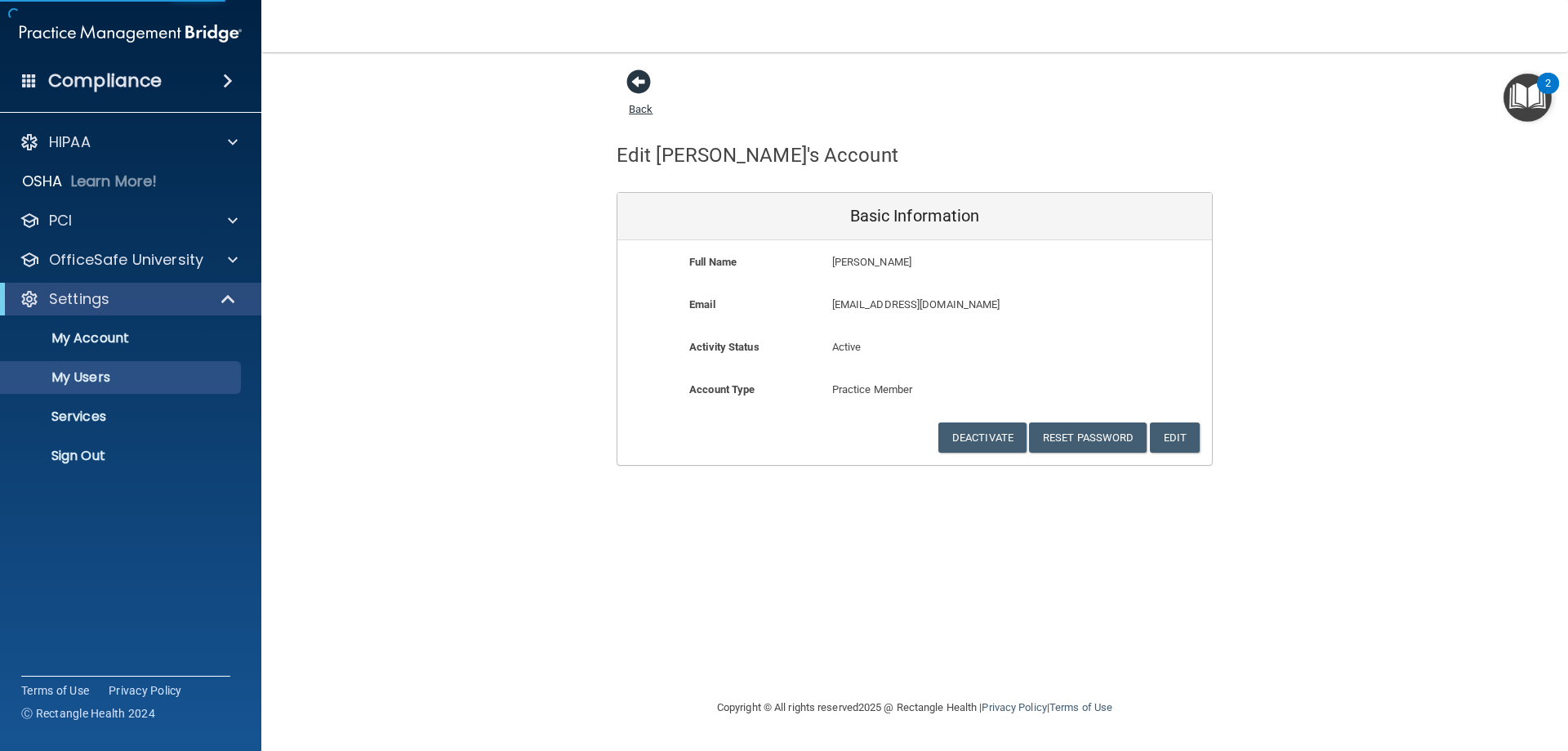
select select "20"
